Goal: Task Accomplishment & Management: Complete application form

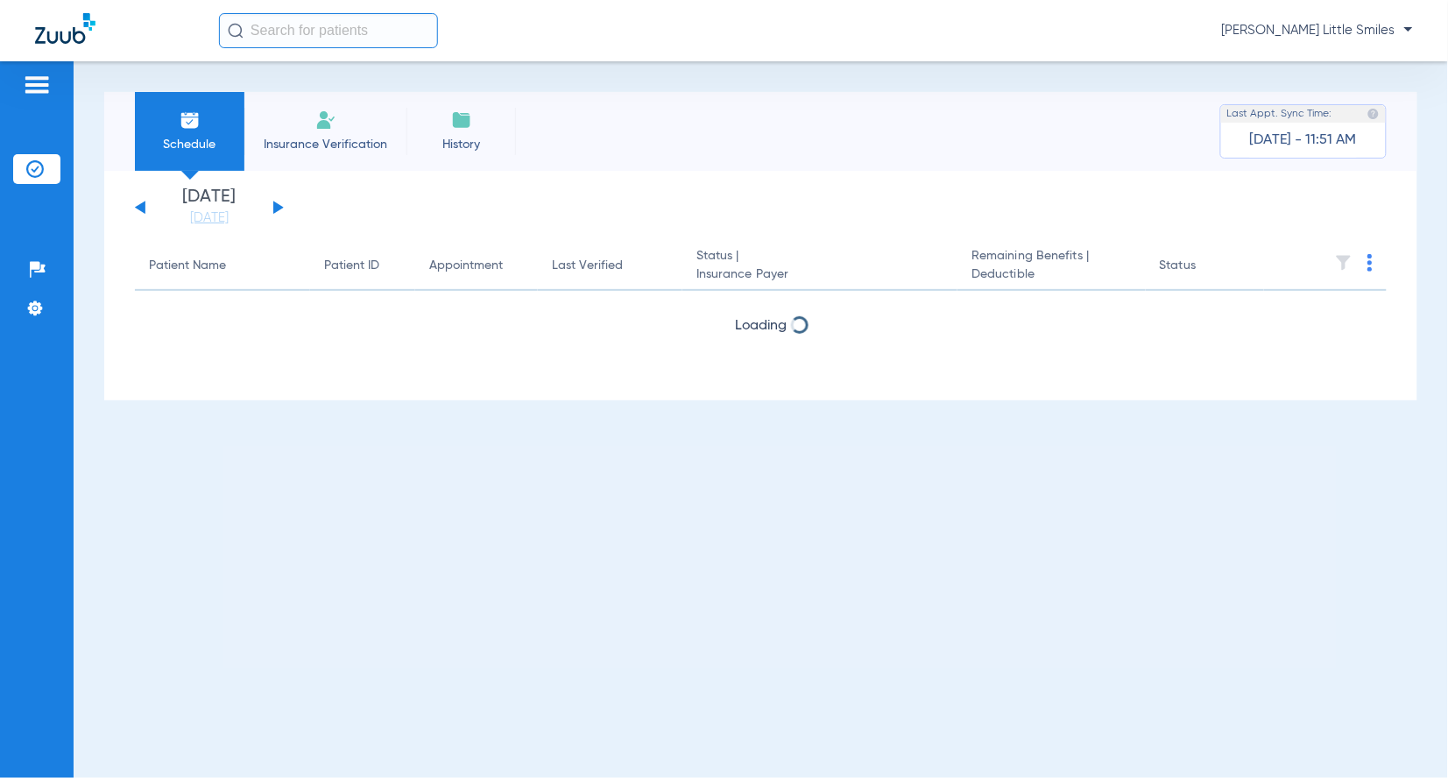
click at [329, 136] on span "Insurance Verification" at bounding box center [325, 145] width 136 height 18
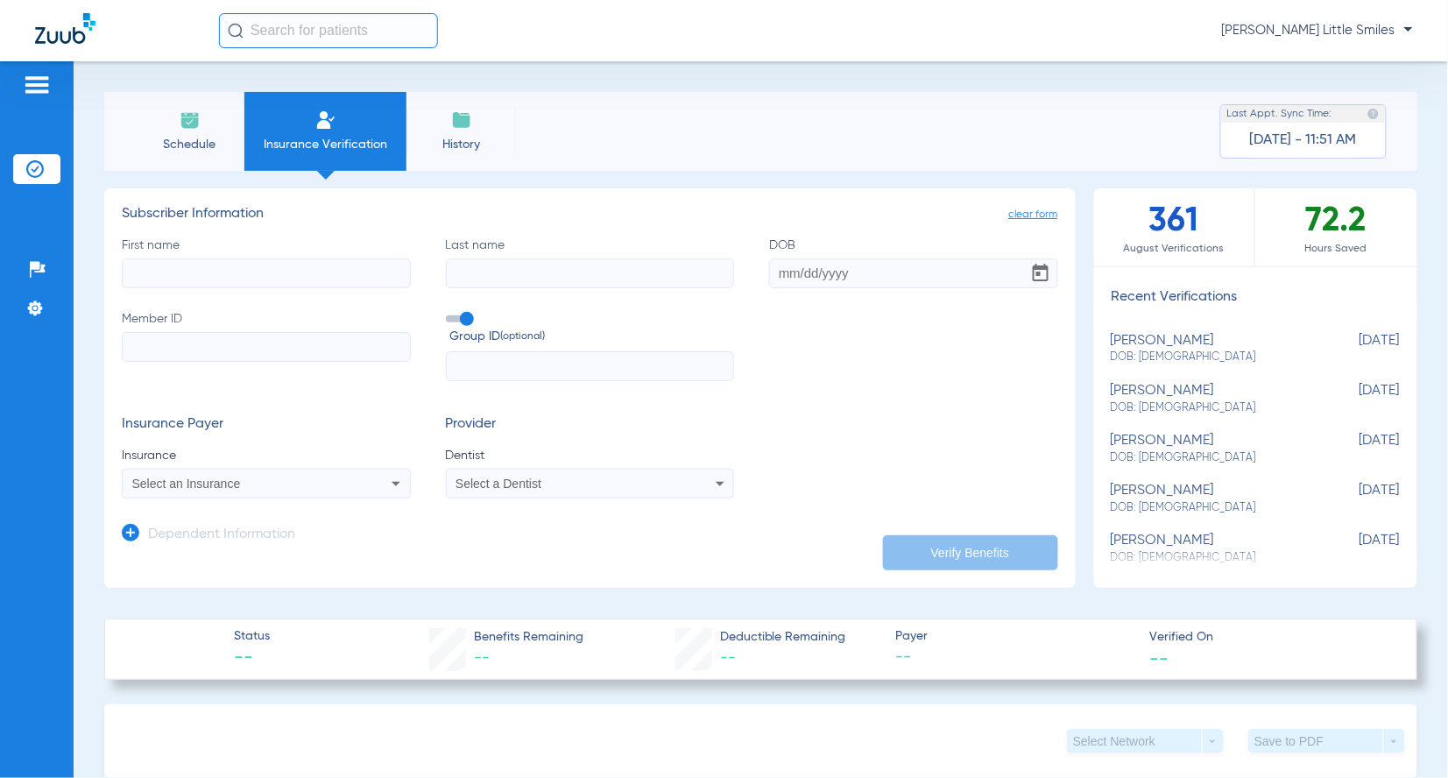
click at [233, 272] on input "First name" at bounding box center [266, 273] width 289 height 30
type input "[PERSON_NAME]"
type input "[DATE]"
click at [193, 344] on input "Member ID" at bounding box center [266, 347] width 289 height 30
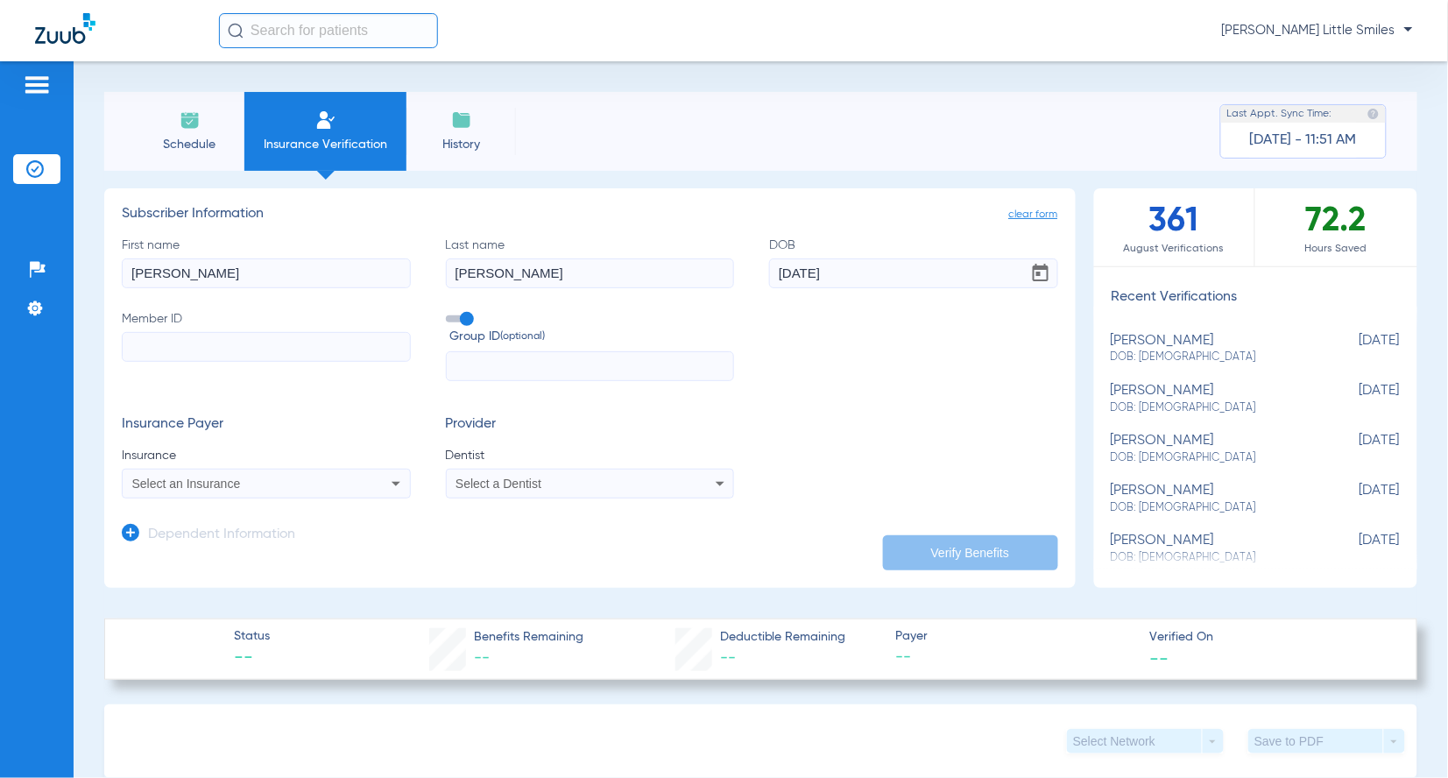
paste input "986009132516"
type input "986009132516"
click at [201, 483] on span "Select an Insurance" at bounding box center [186, 483] width 109 height 14
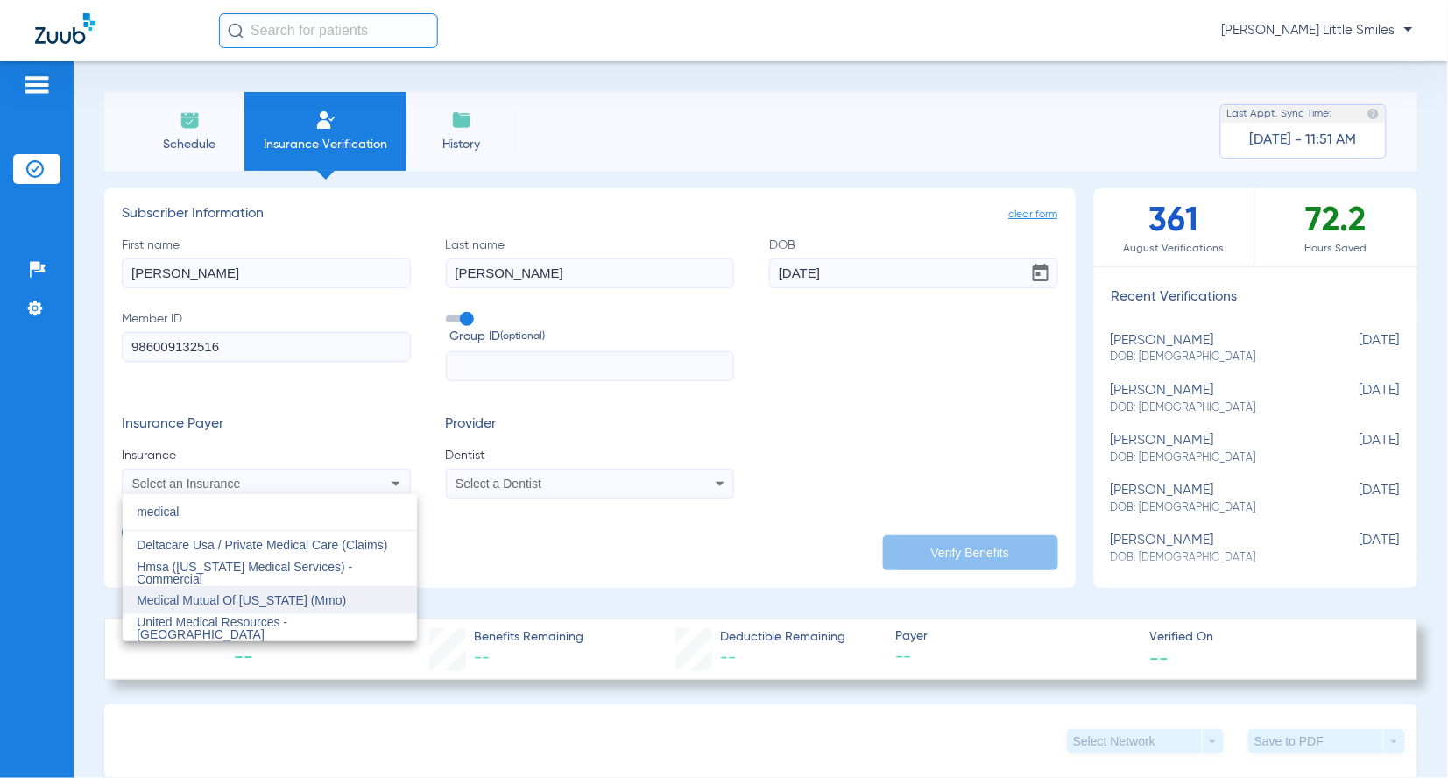
type input "medical"
click at [224, 600] on span "Medical Mutual Of [US_STATE] (Mmo)" at bounding box center [241, 600] width 209 height 14
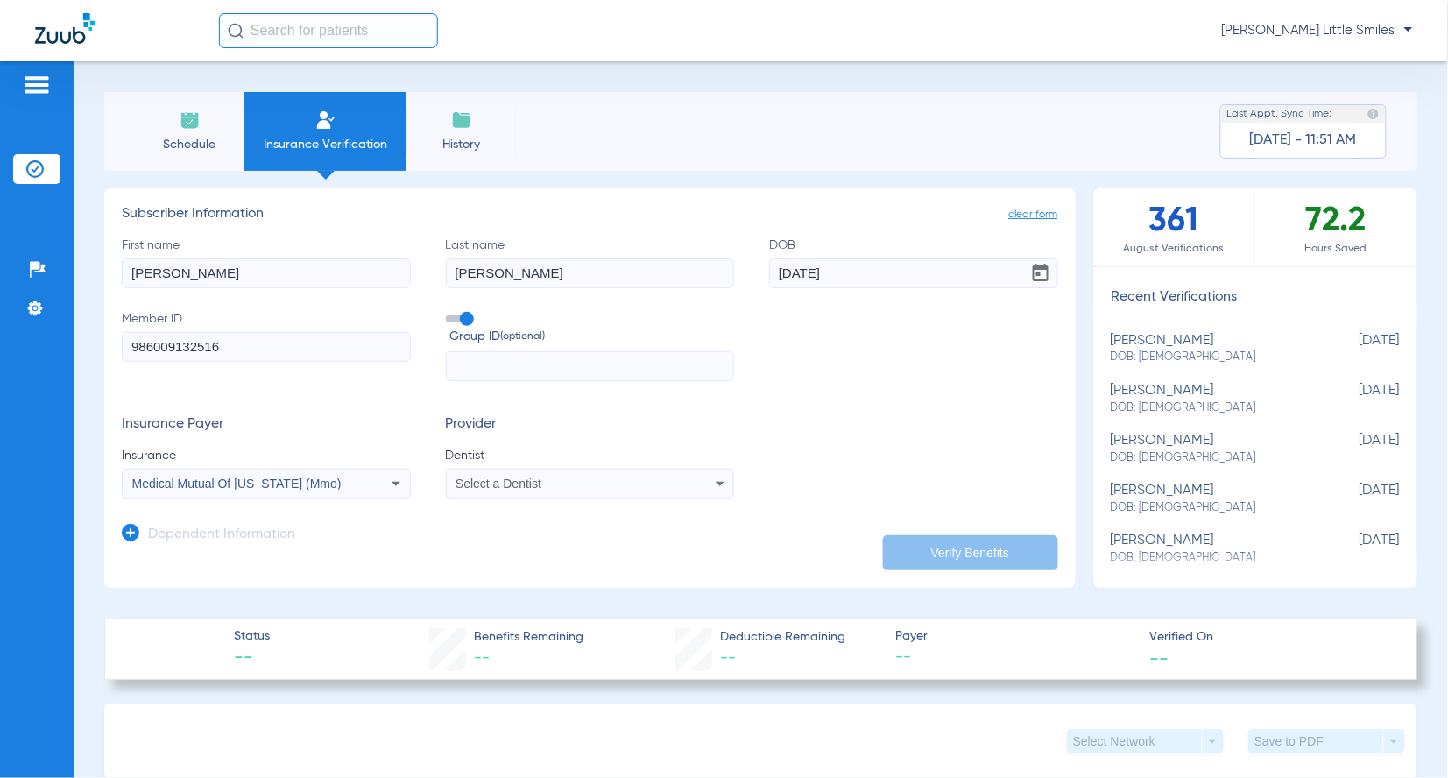
click at [549, 476] on div "Select a Dentist" at bounding box center [590, 483] width 287 height 21
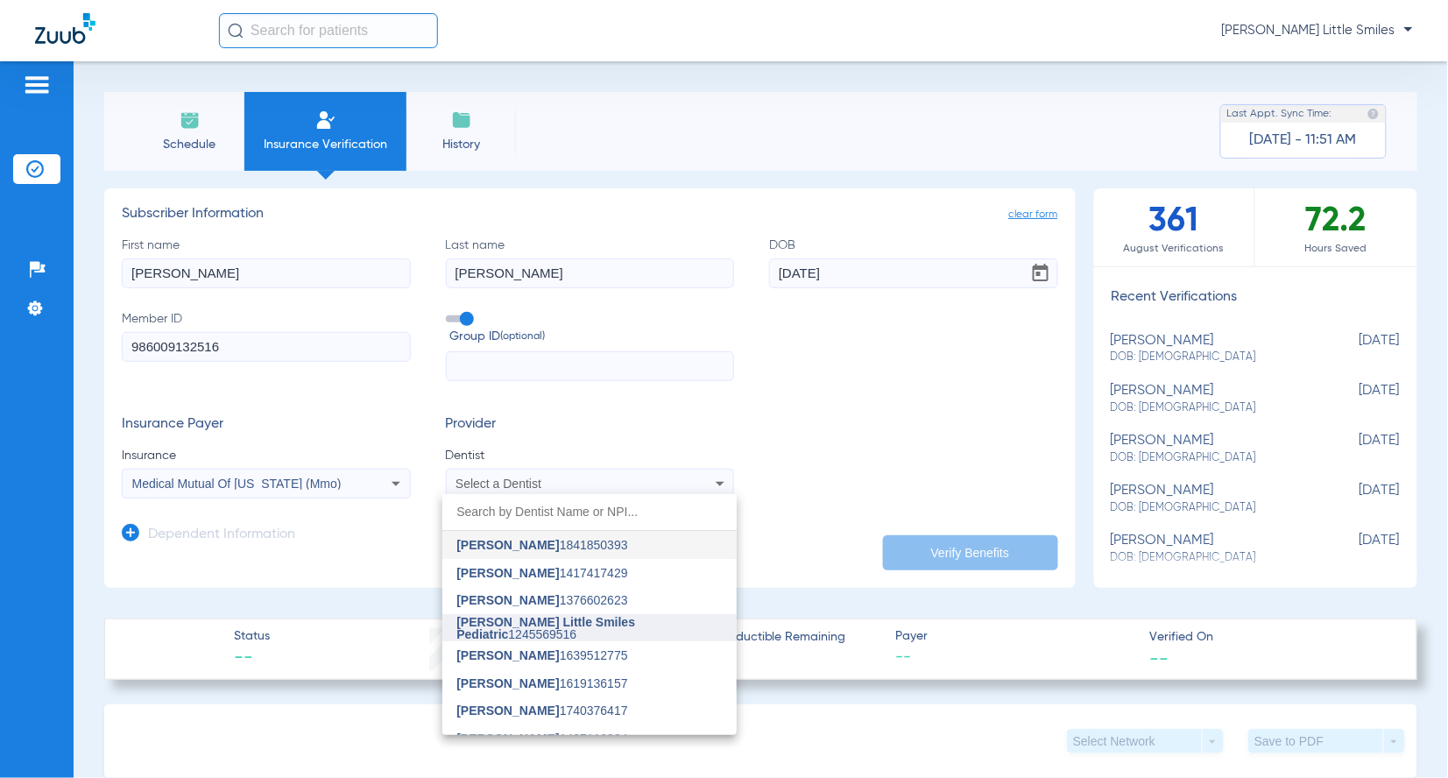
click at [540, 624] on span "[PERSON_NAME] Little Smiles Pediatric" at bounding box center [545, 628] width 179 height 26
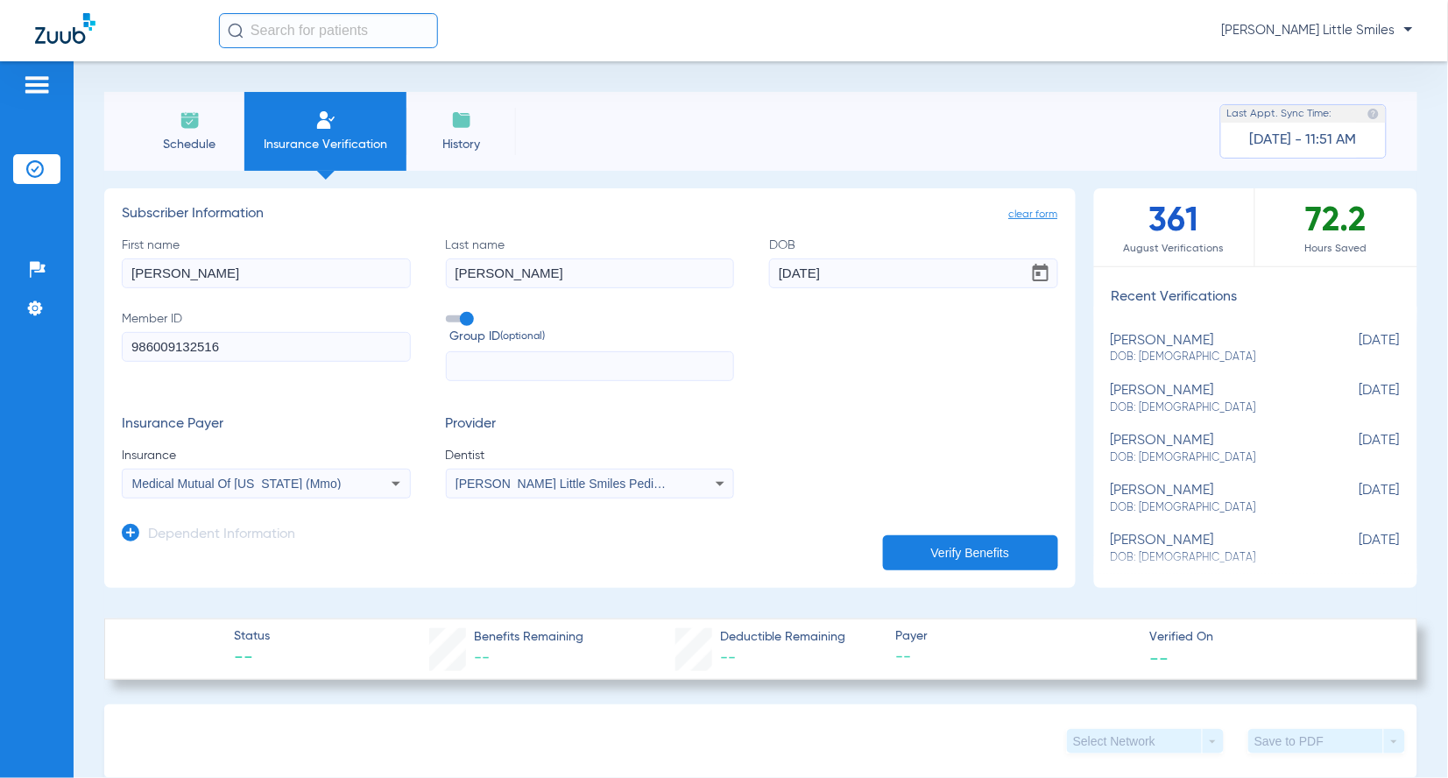
click at [137, 530] on icon at bounding box center [131, 533] width 18 height 18
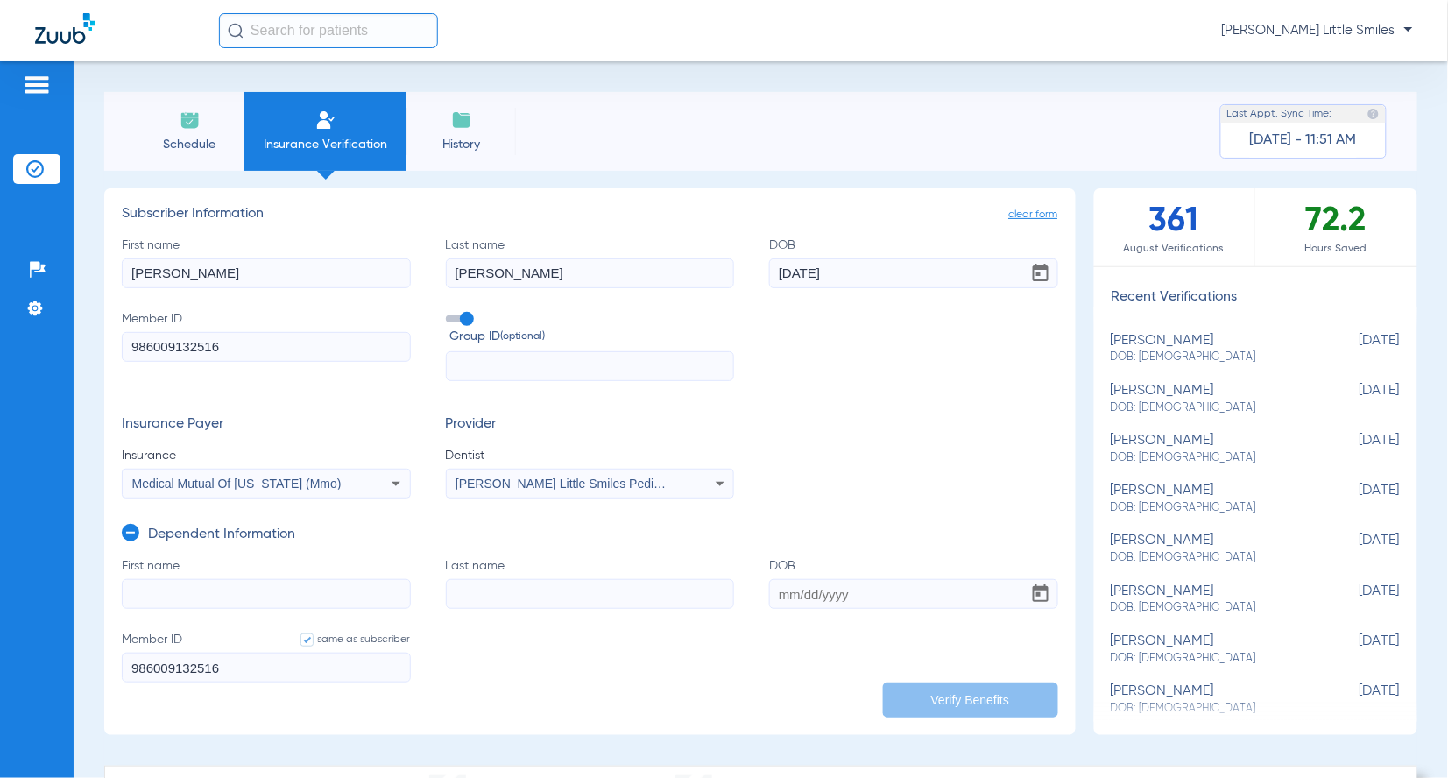
click at [216, 594] on input "First name" at bounding box center [266, 594] width 289 height 30
type input "[PERSON_NAME]"
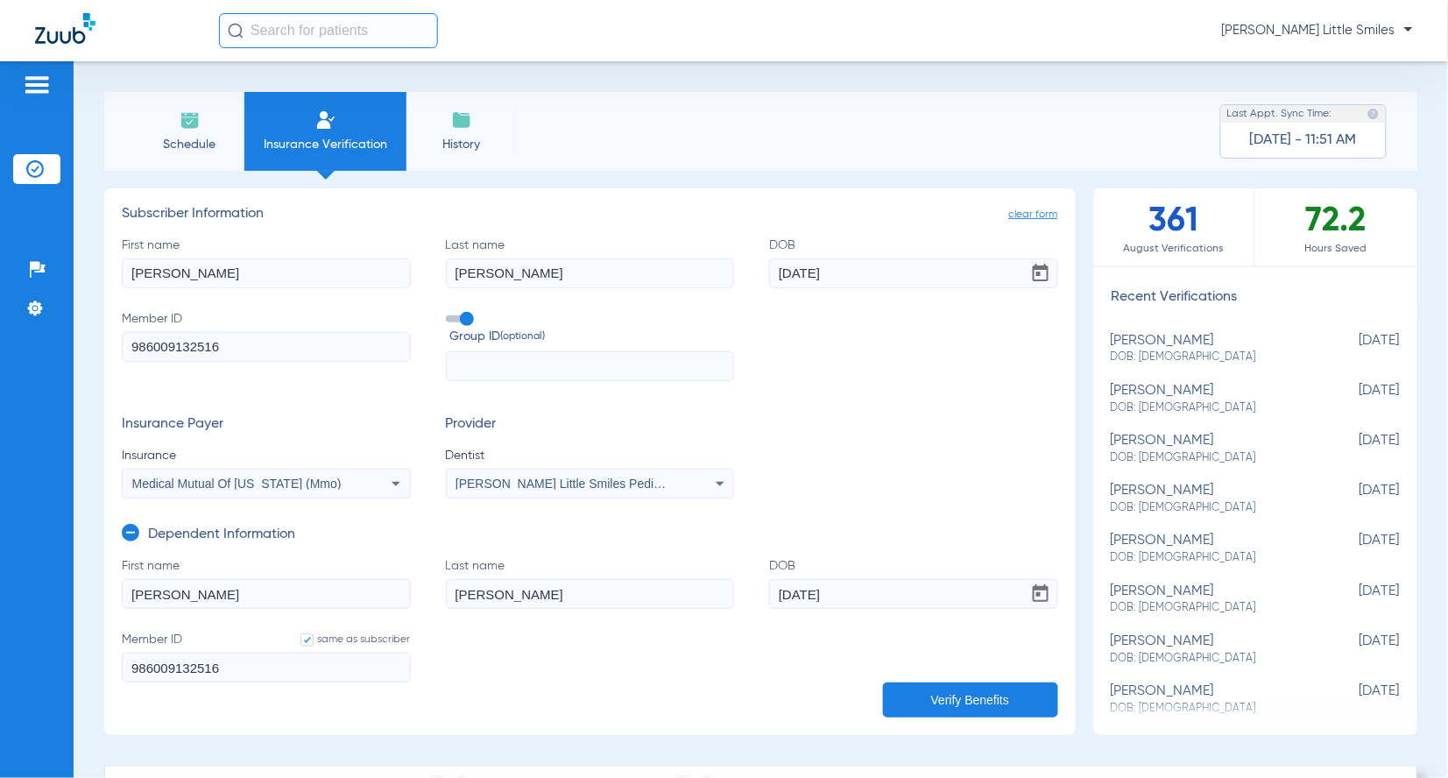
type input "[DATE]"
click at [944, 705] on button "Verify Benefits" at bounding box center [970, 699] width 175 height 35
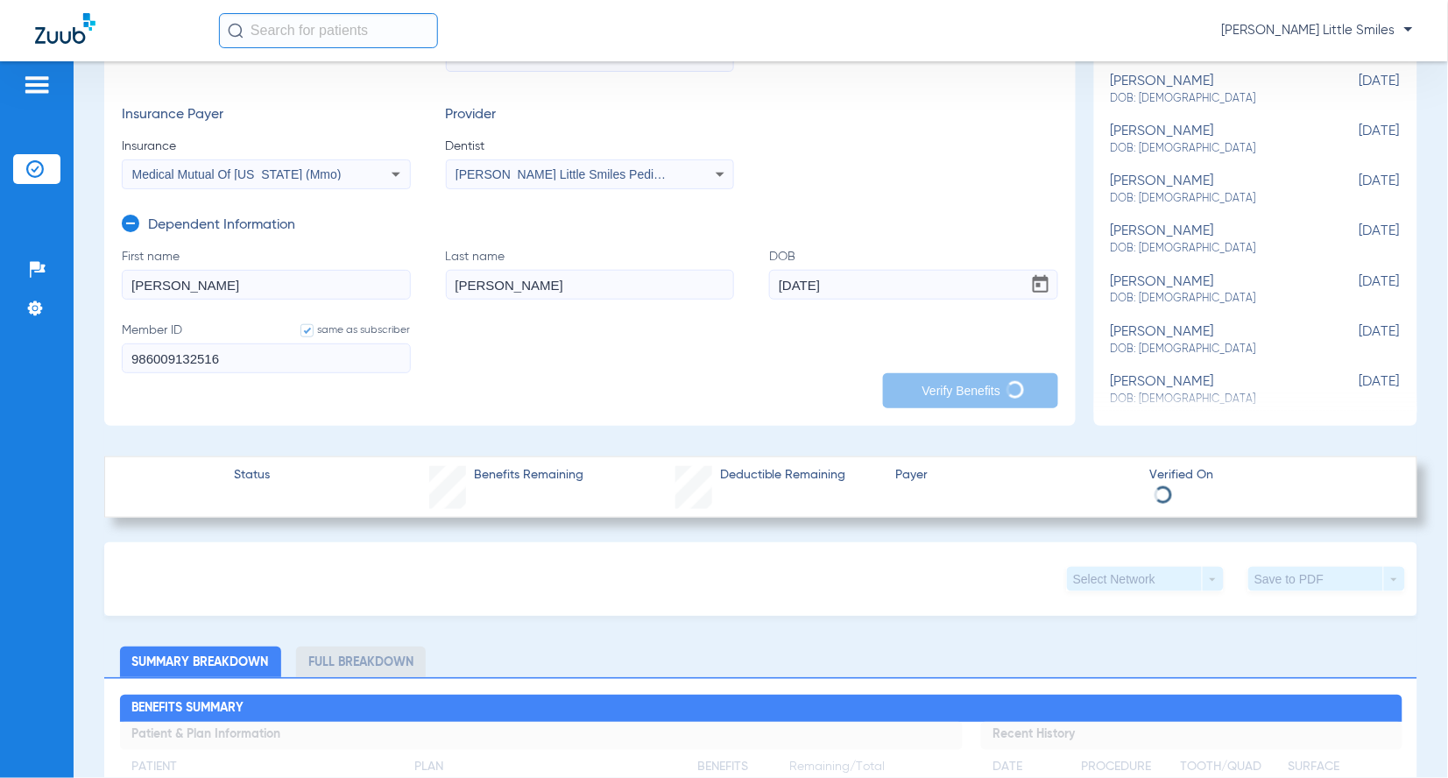
scroll to position [328, 0]
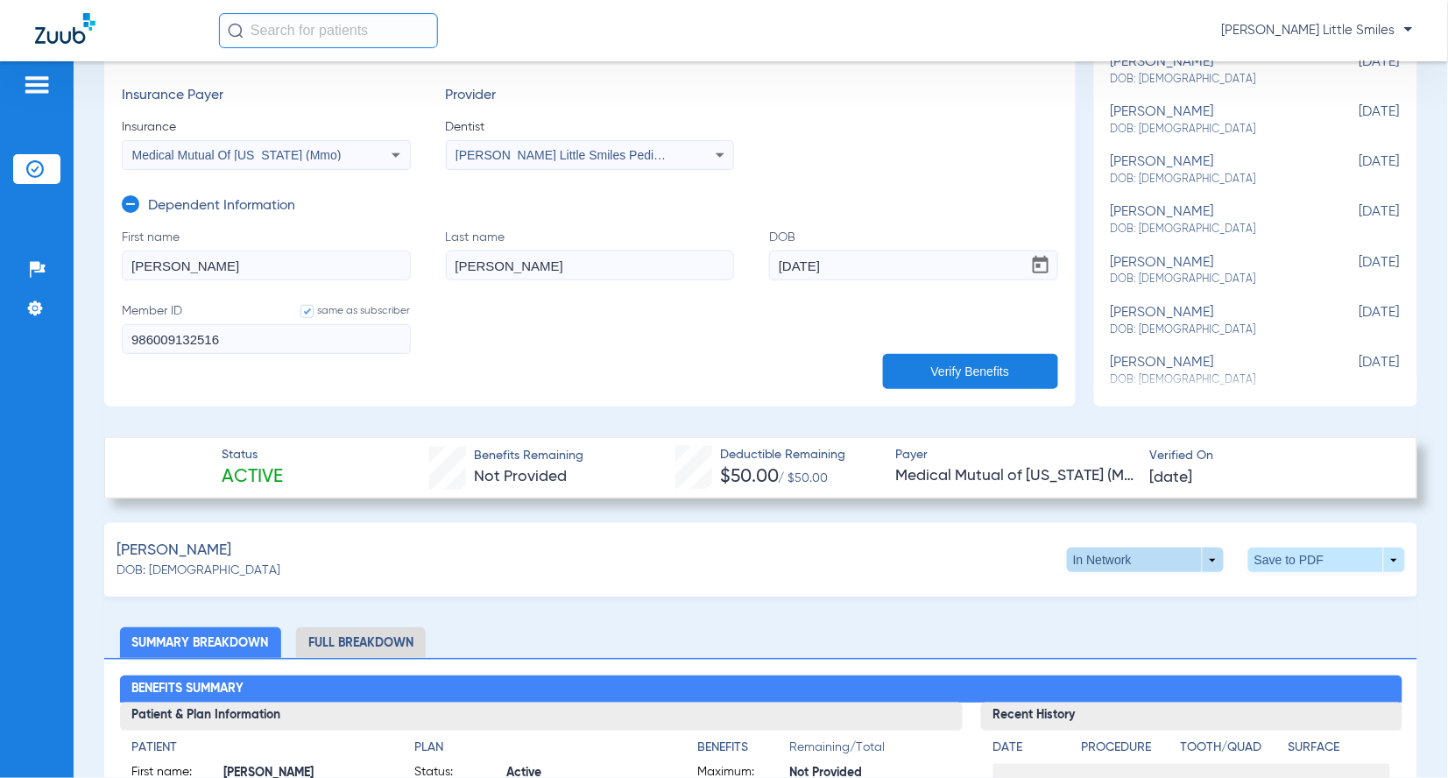
click at [1131, 552] on span at bounding box center [1146, 560] width 42 height 42
click at [1110, 622] on span "Out of Network" at bounding box center [1106, 628] width 81 height 12
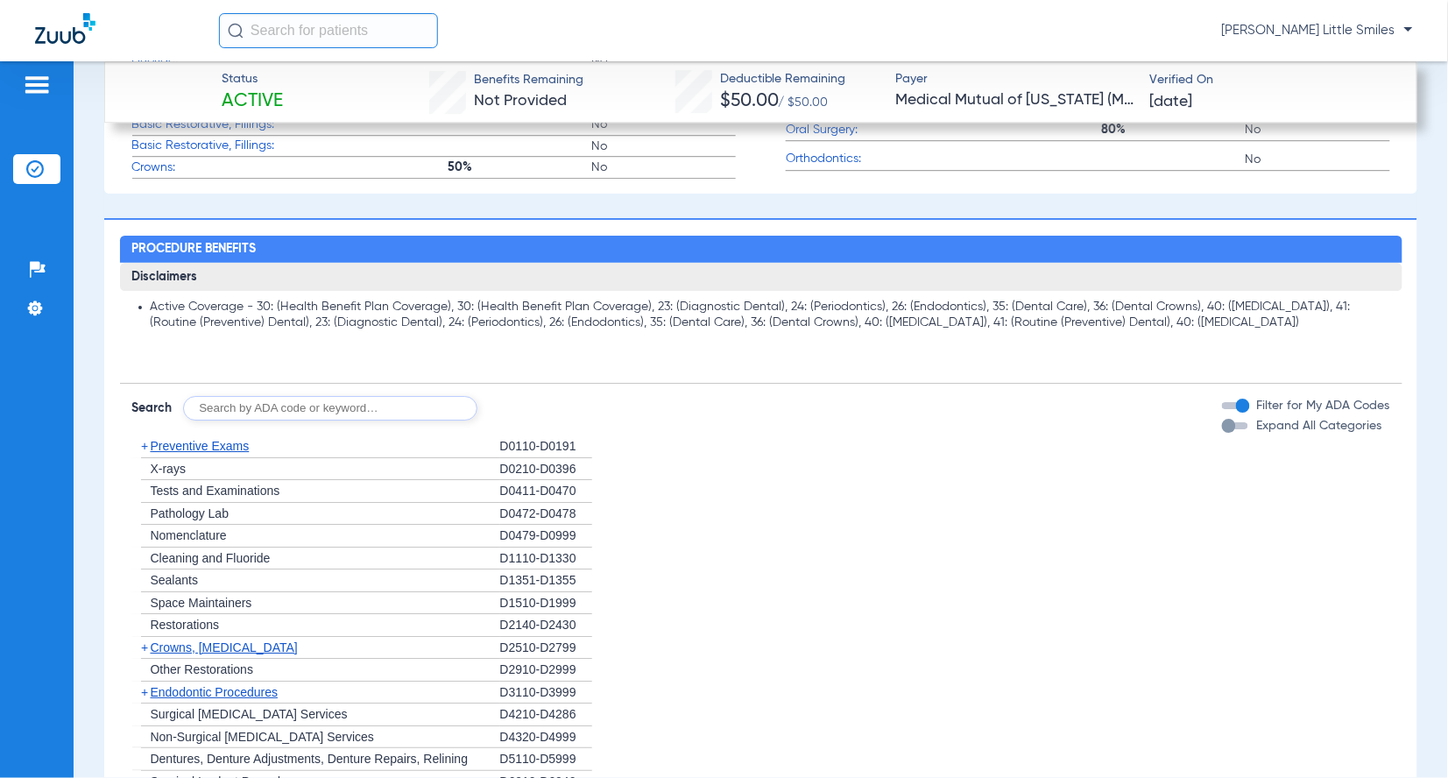
scroll to position [1642, 0]
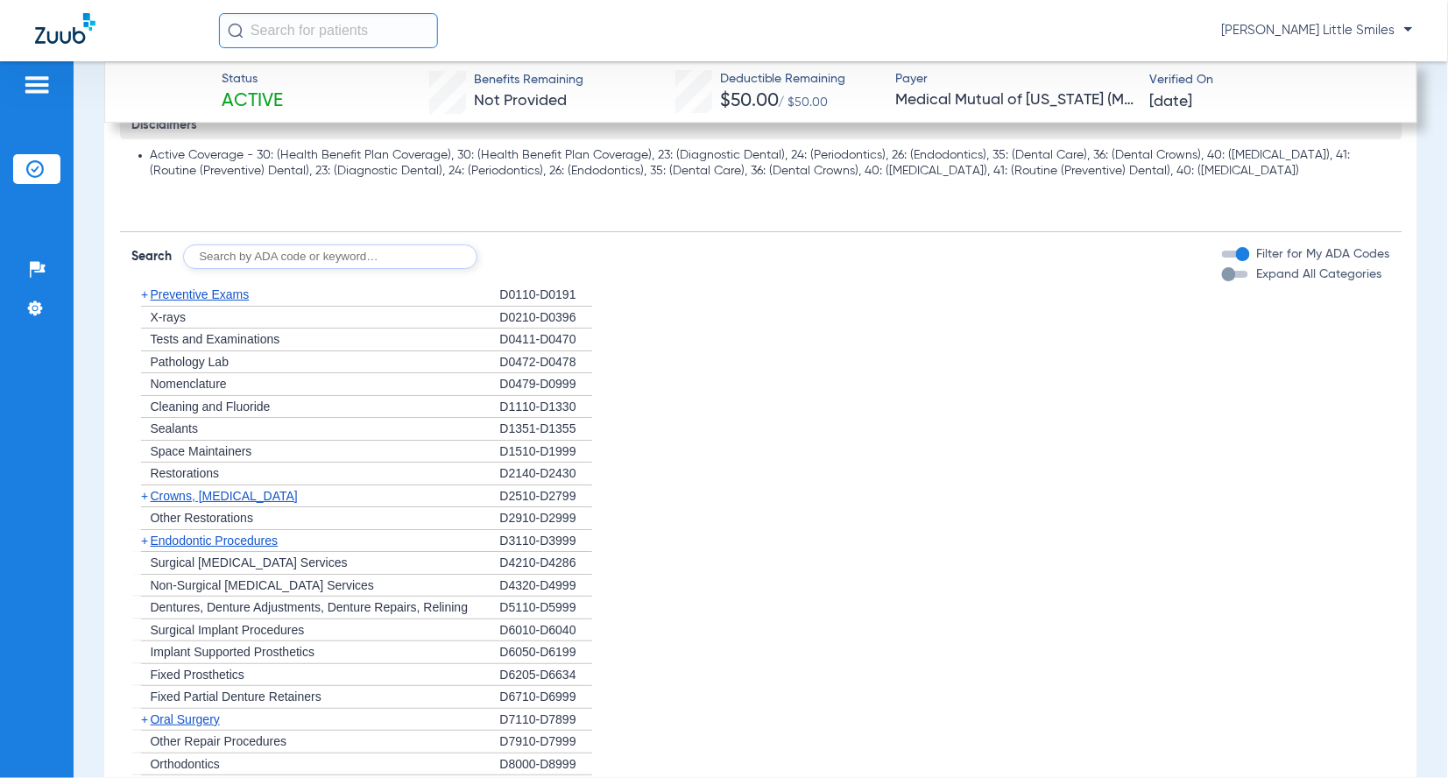
click at [245, 292] on span "Preventive Exams" at bounding box center [200, 294] width 99 height 14
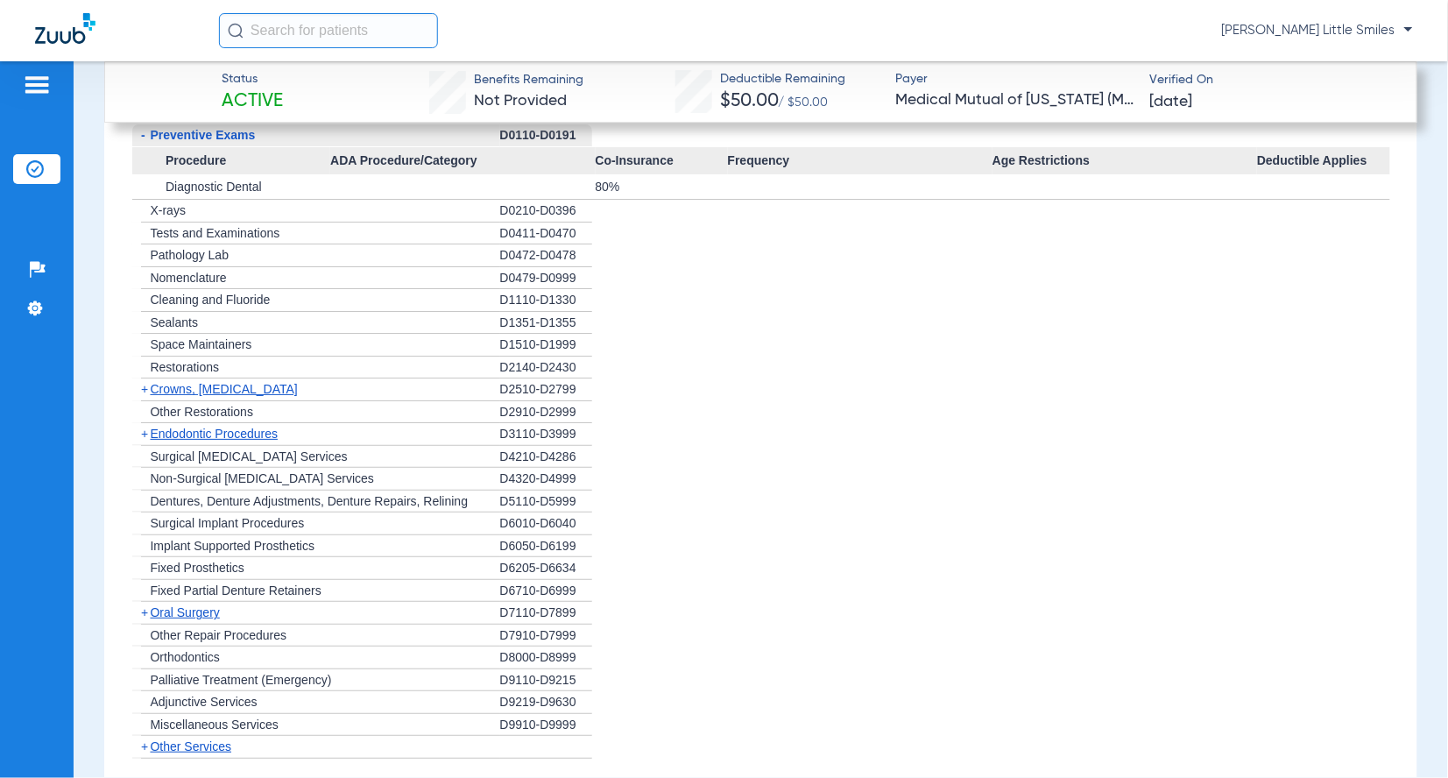
scroll to position [1752, 0]
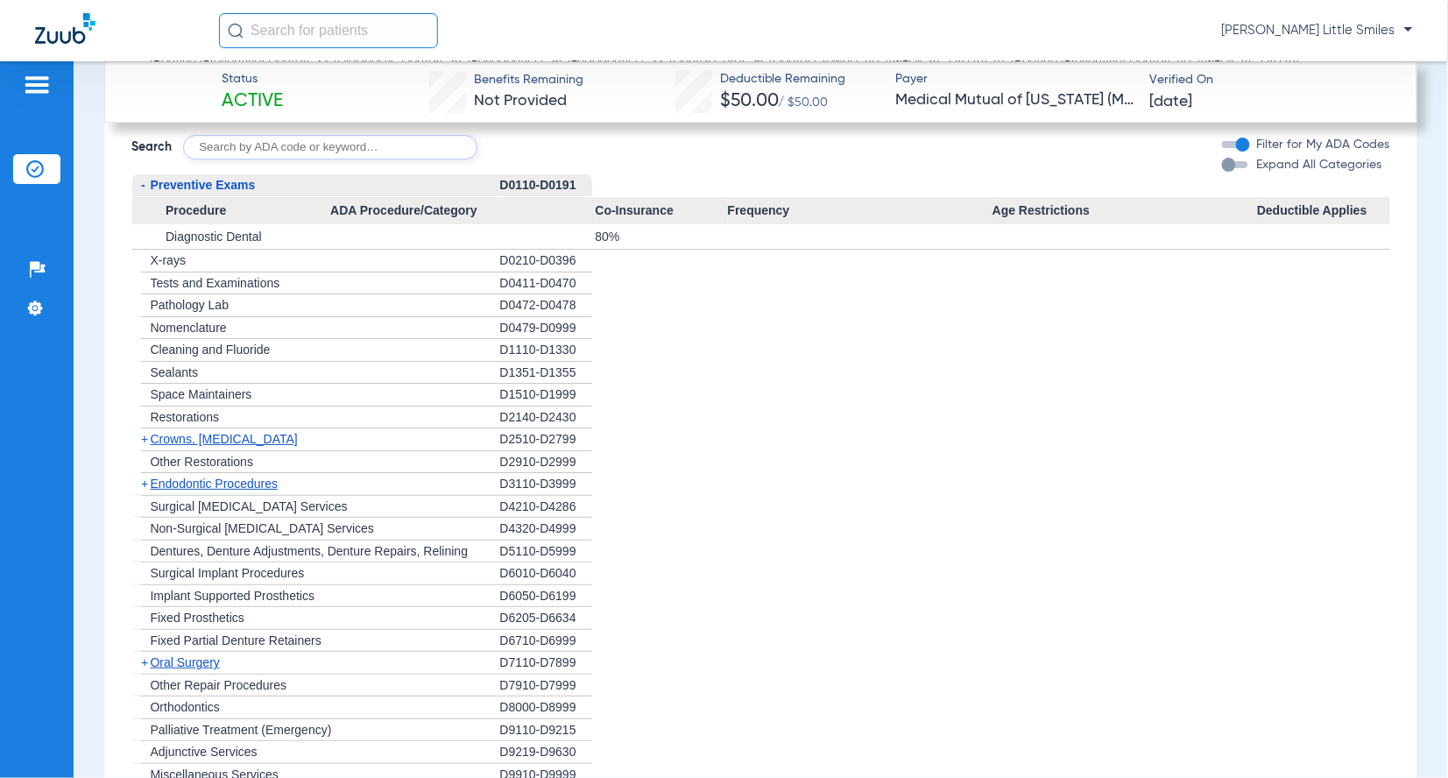
click at [176, 182] on span "Preventive Exams" at bounding box center [203, 185] width 105 height 14
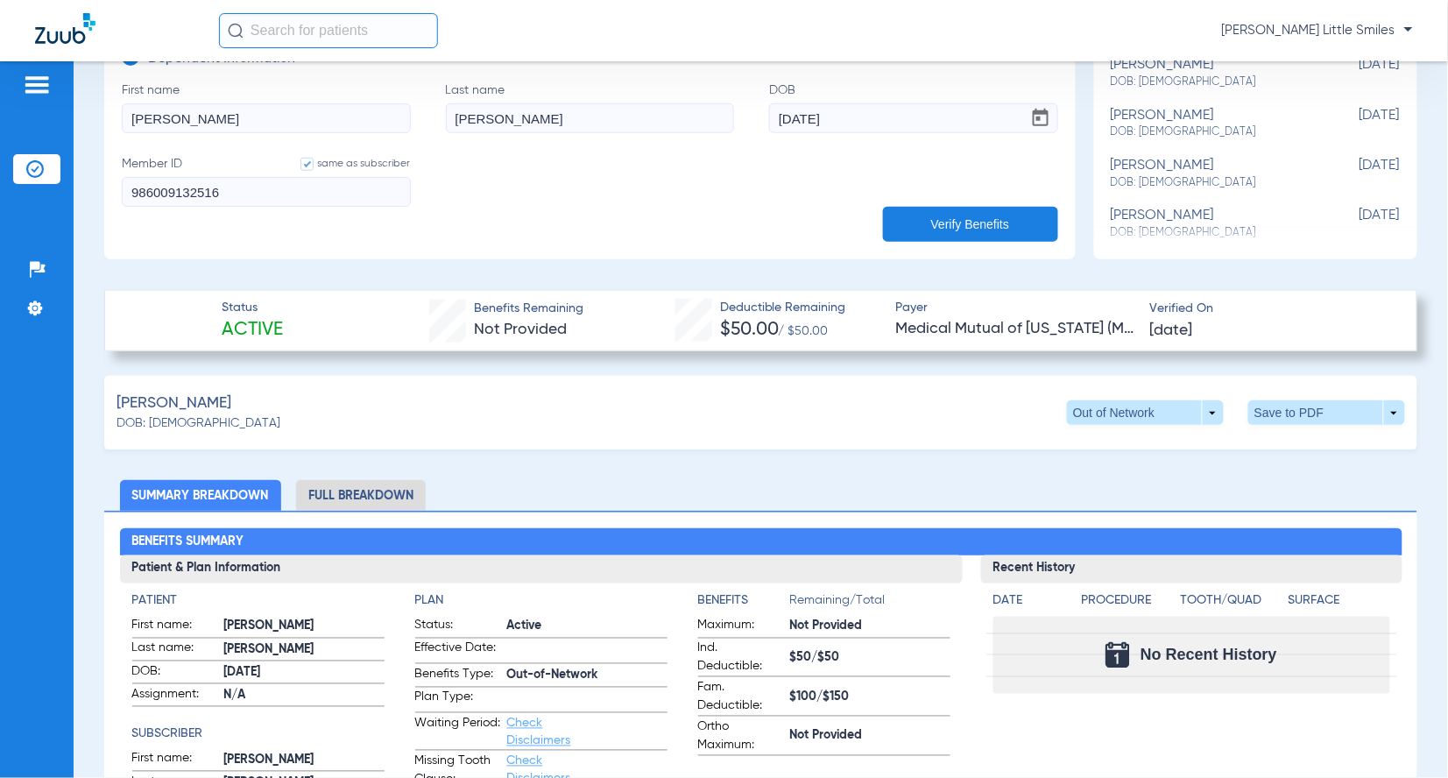
scroll to position [438, 0]
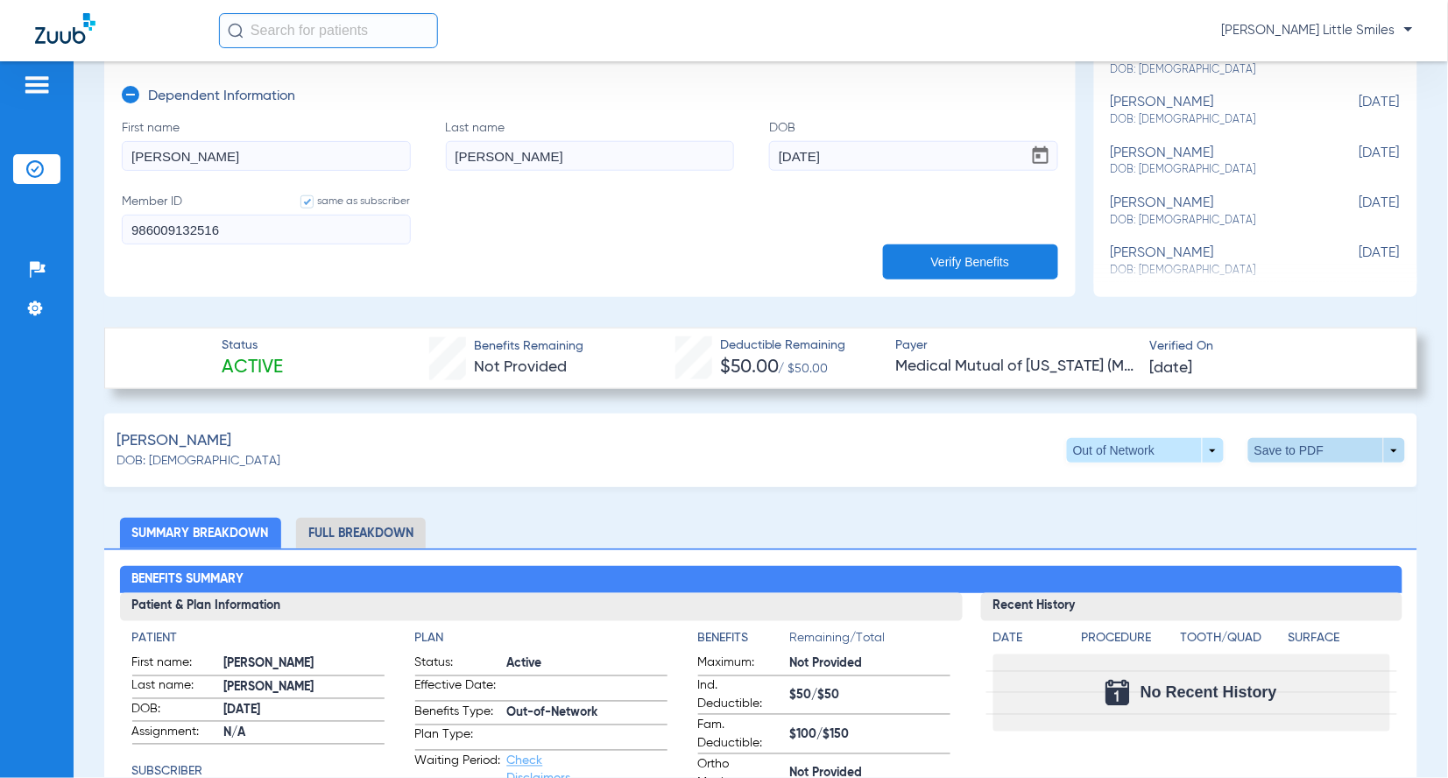
click at [1275, 440] on span at bounding box center [1326, 450] width 157 height 25
click at [1166, 477] on span "Save to PDF" at bounding box center [1179, 483] width 69 height 12
click at [211, 155] on input "[PERSON_NAME]" at bounding box center [266, 156] width 289 height 30
type input "[PERSON_NAME]"
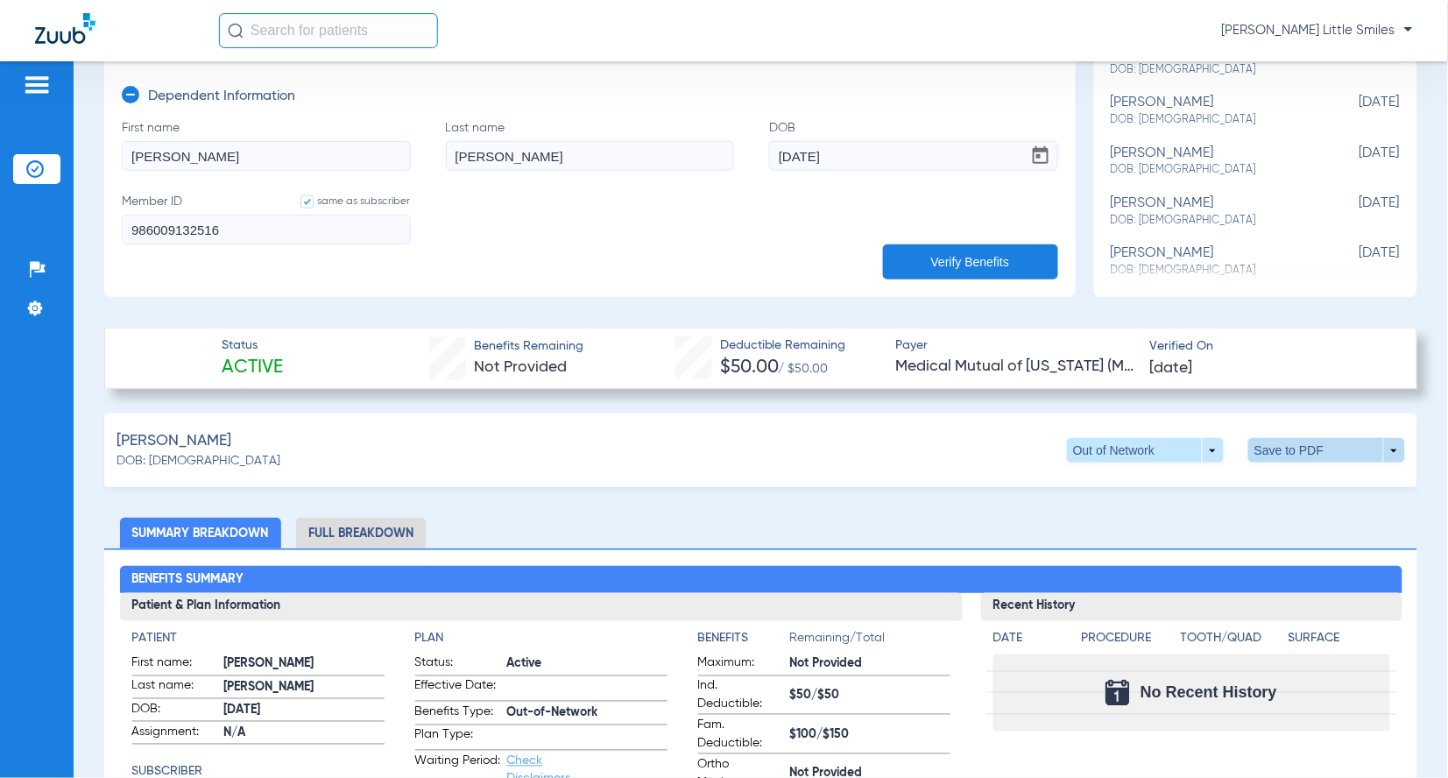
type input "[DATE]"
click at [1264, 438] on span at bounding box center [1326, 450] width 157 height 25
click at [909, 242] on div at bounding box center [724, 389] width 1448 height 778
click at [903, 255] on button "Verify Benefits" at bounding box center [970, 261] width 175 height 35
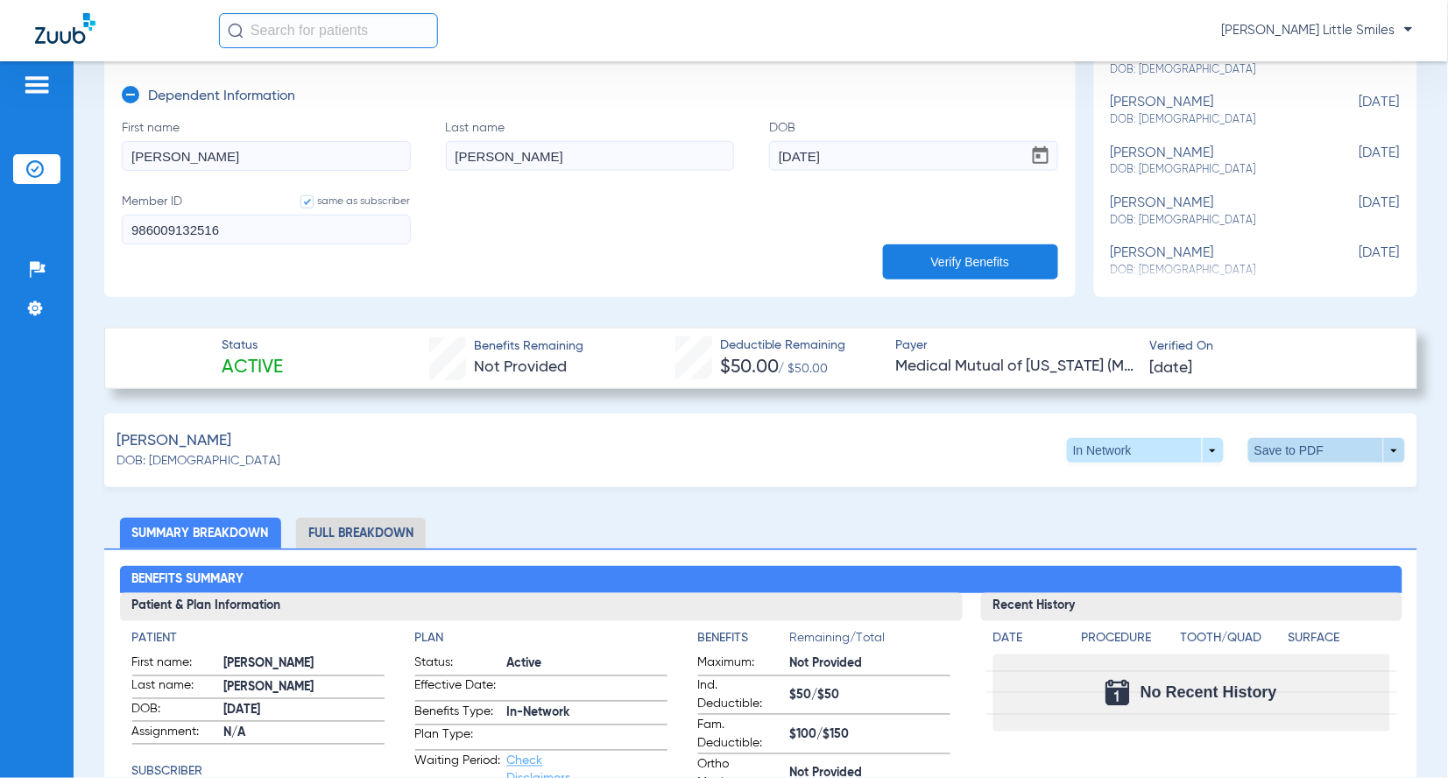
click at [1268, 454] on span at bounding box center [1326, 450] width 157 height 25
click at [1139, 488] on button "insert_drive_file Save to PDF" at bounding box center [1162, 483] width 132 height 35
